Goal: Navigation & Orientation: Go to known website

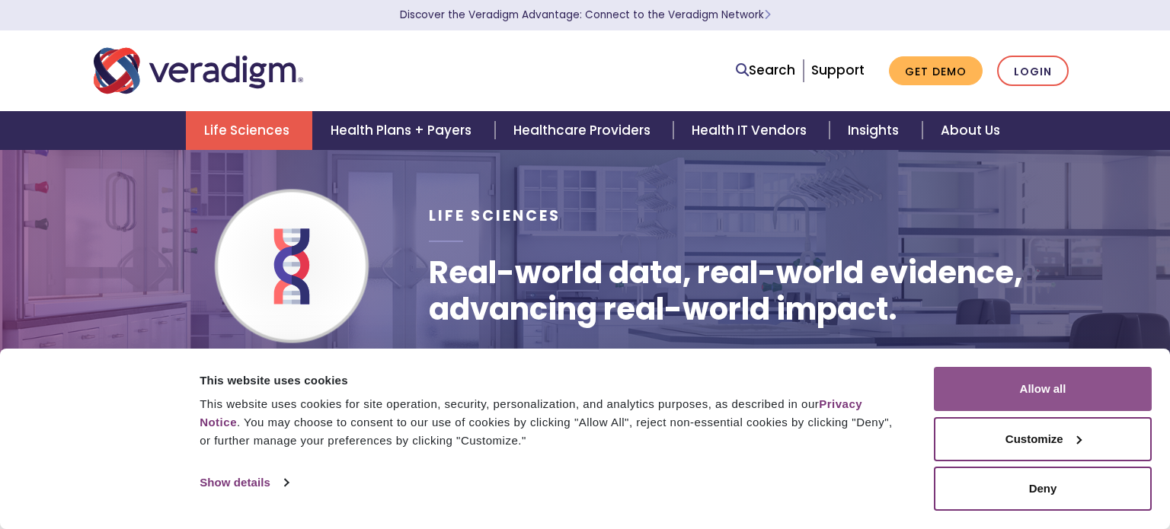
click at [989, 399] on button "Allow all" at bounding box center [1043, 389] width 218 height 44
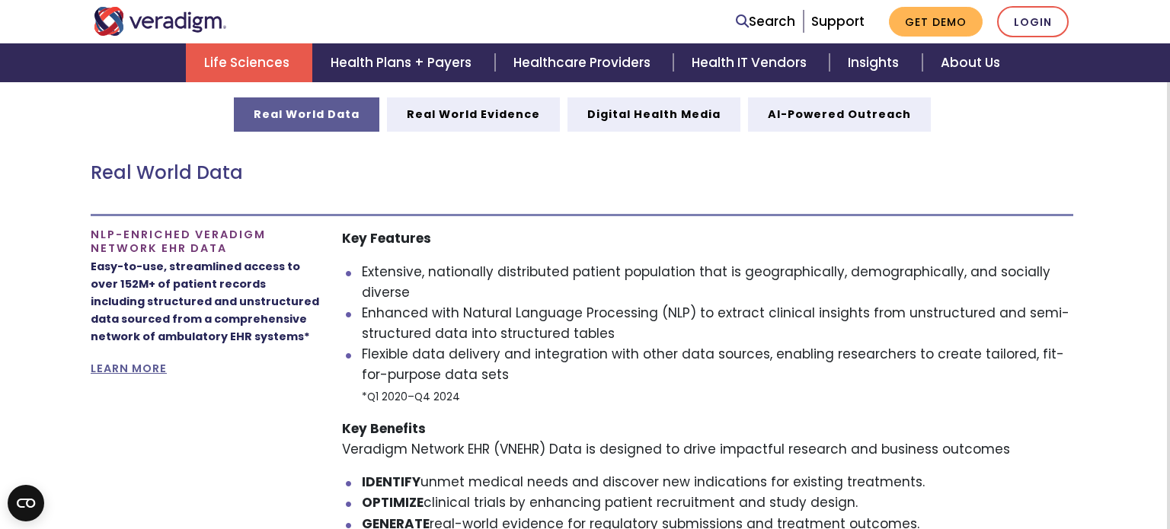
scroll to position [820, 3]
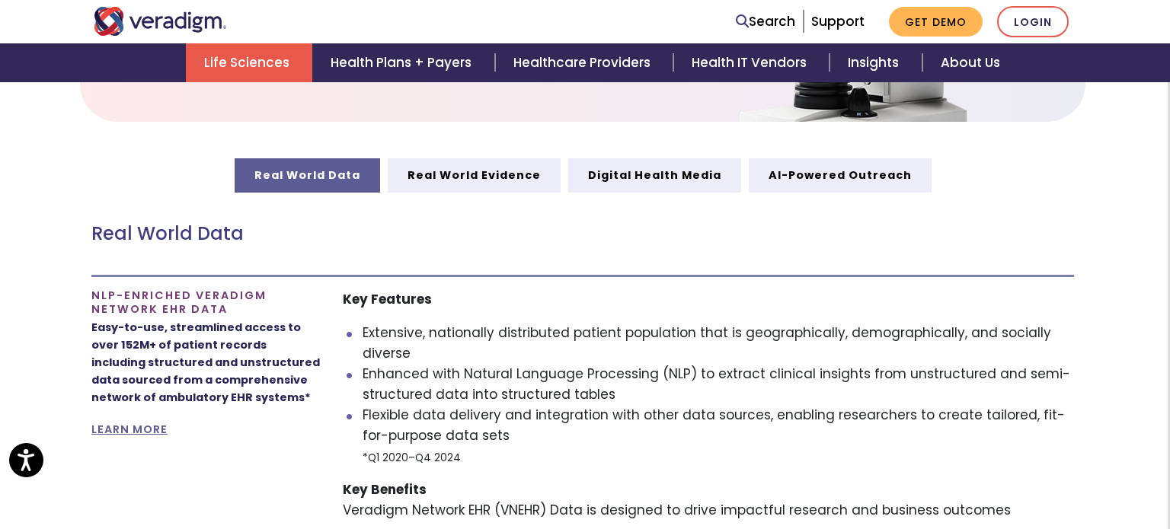
scroll to position [759, 3]
